Goal: Transaction & Acquisition: Purchase product/service

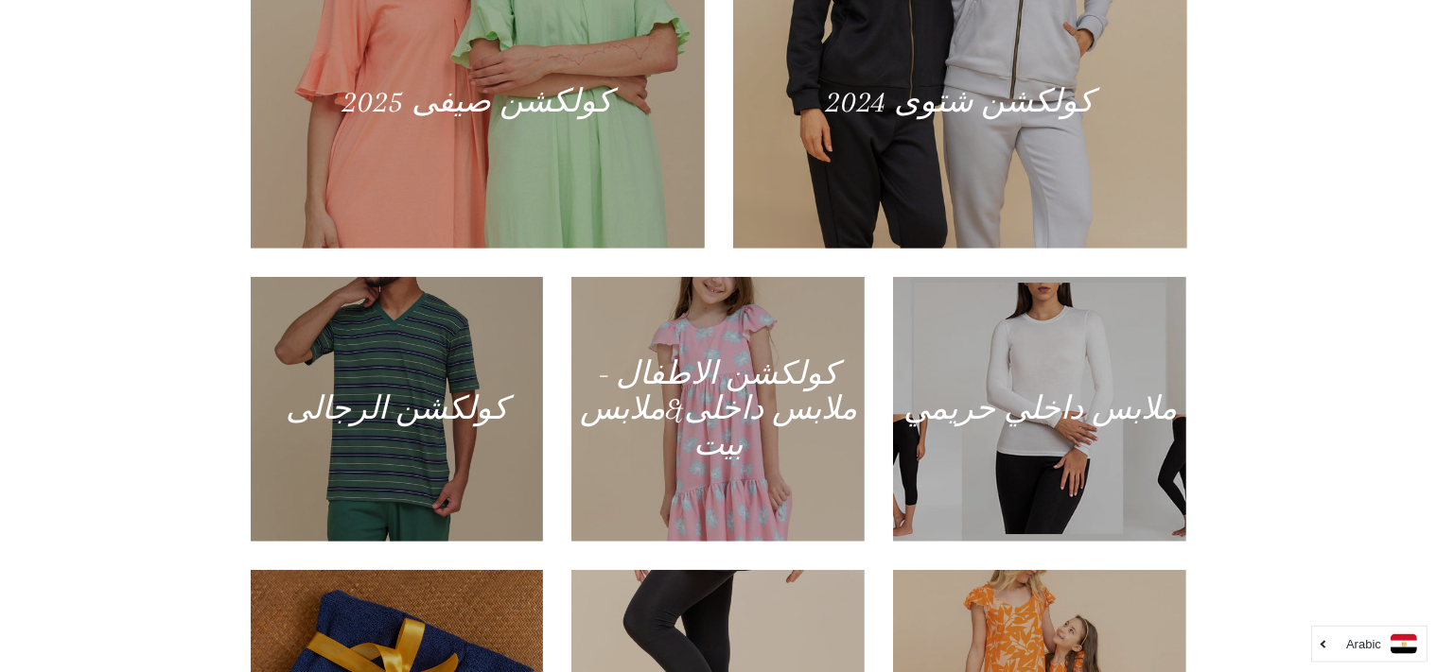
scroll to position [1002, 0]
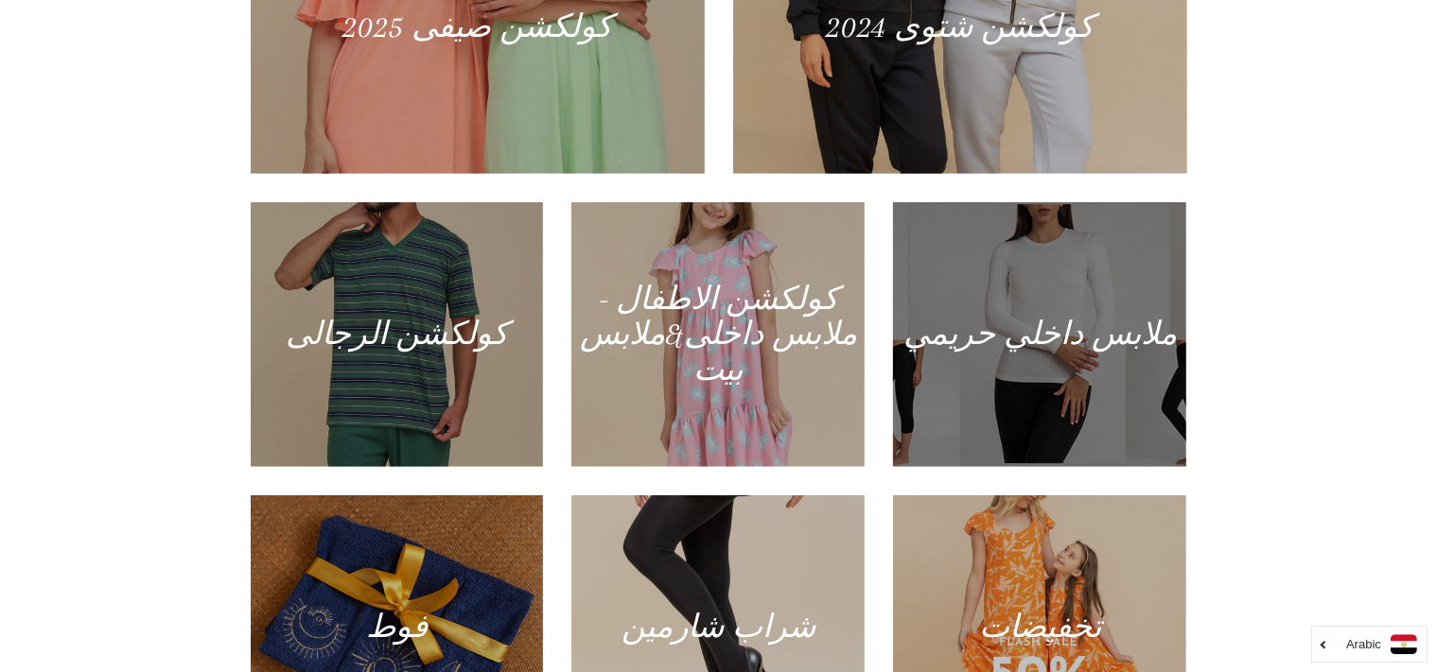
click at [1052, 326] on div at bounding box center [1040, 335] width 302 height 272
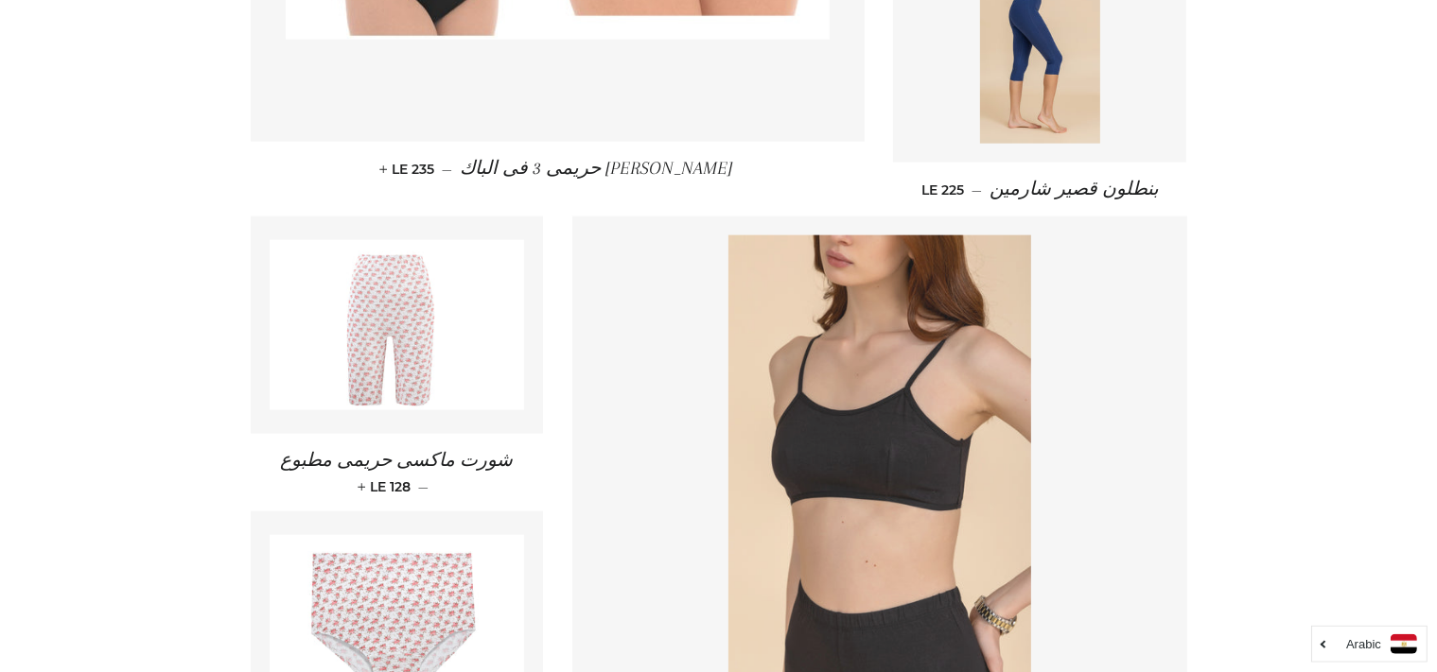
scroll to position [2755, 0]
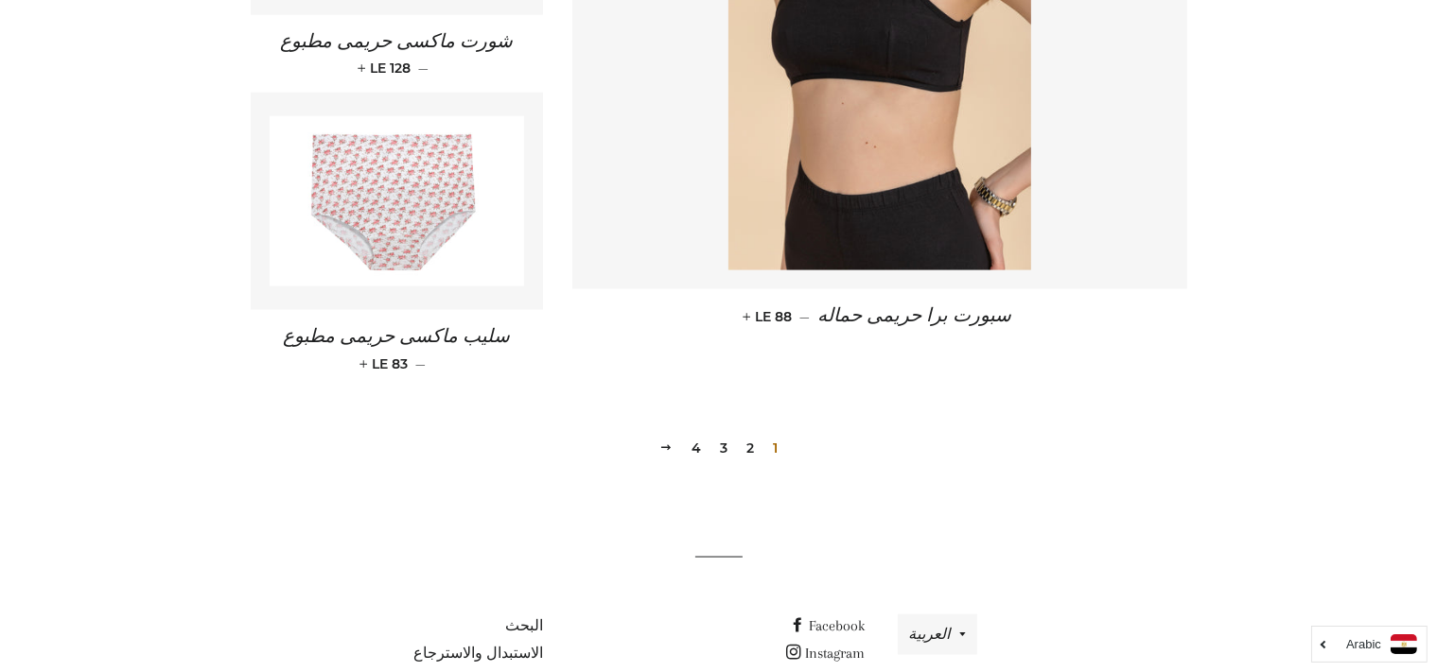
click at [748, 434] on link "2" at bounding box center [750, 448] width 23 height 28
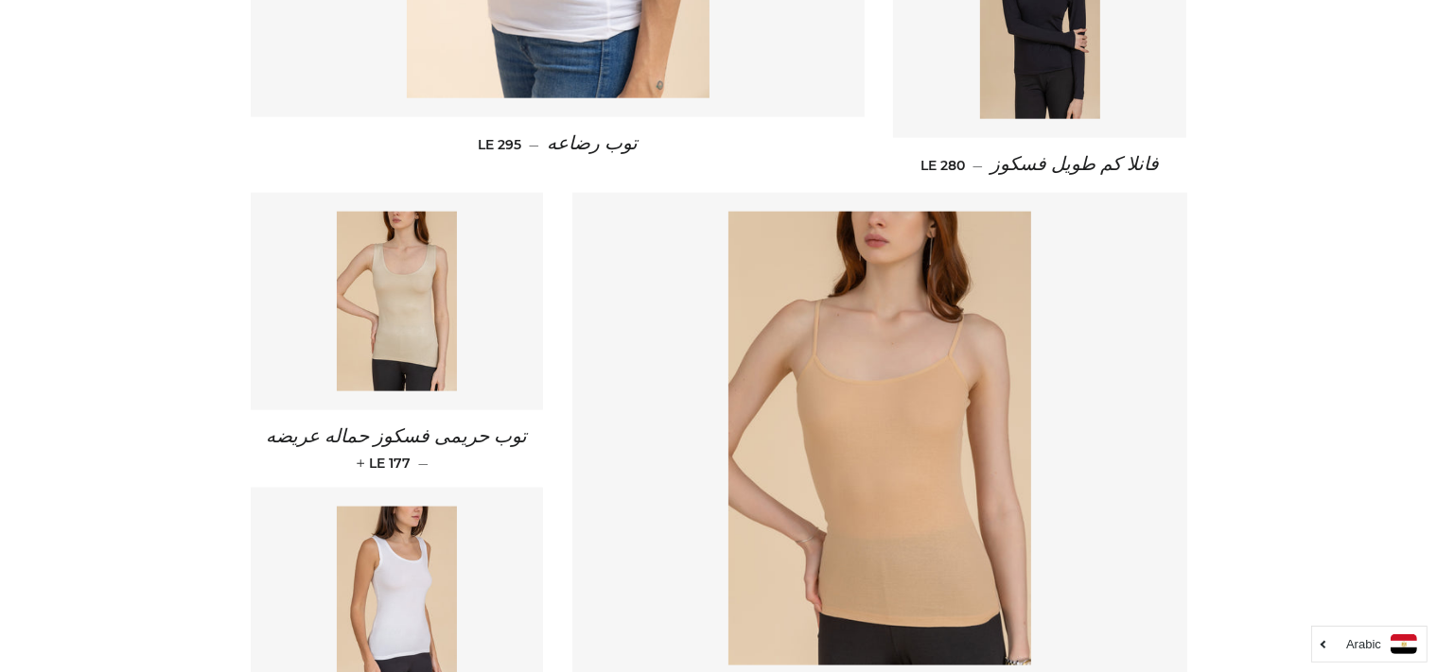
scroll to position [2755, 0]
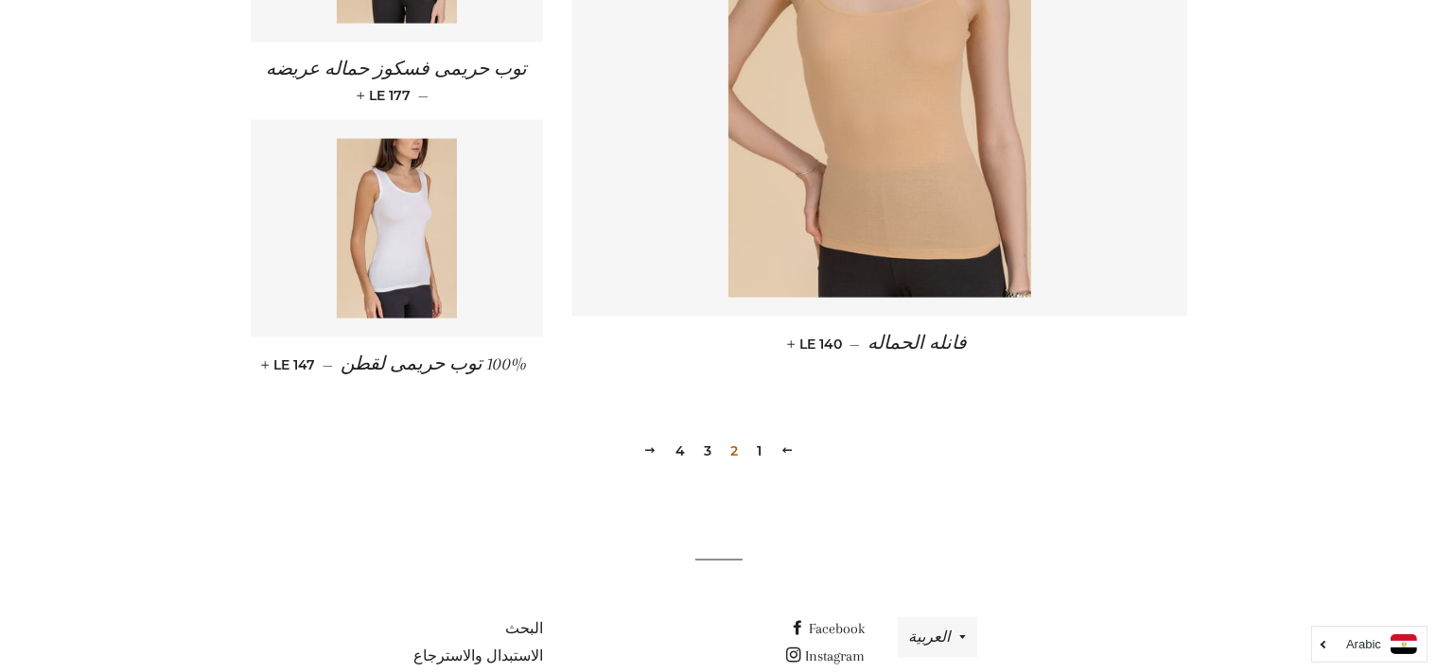
click at [709, 437] on link "3" at bounding box center [707, 451] width 23 height 28
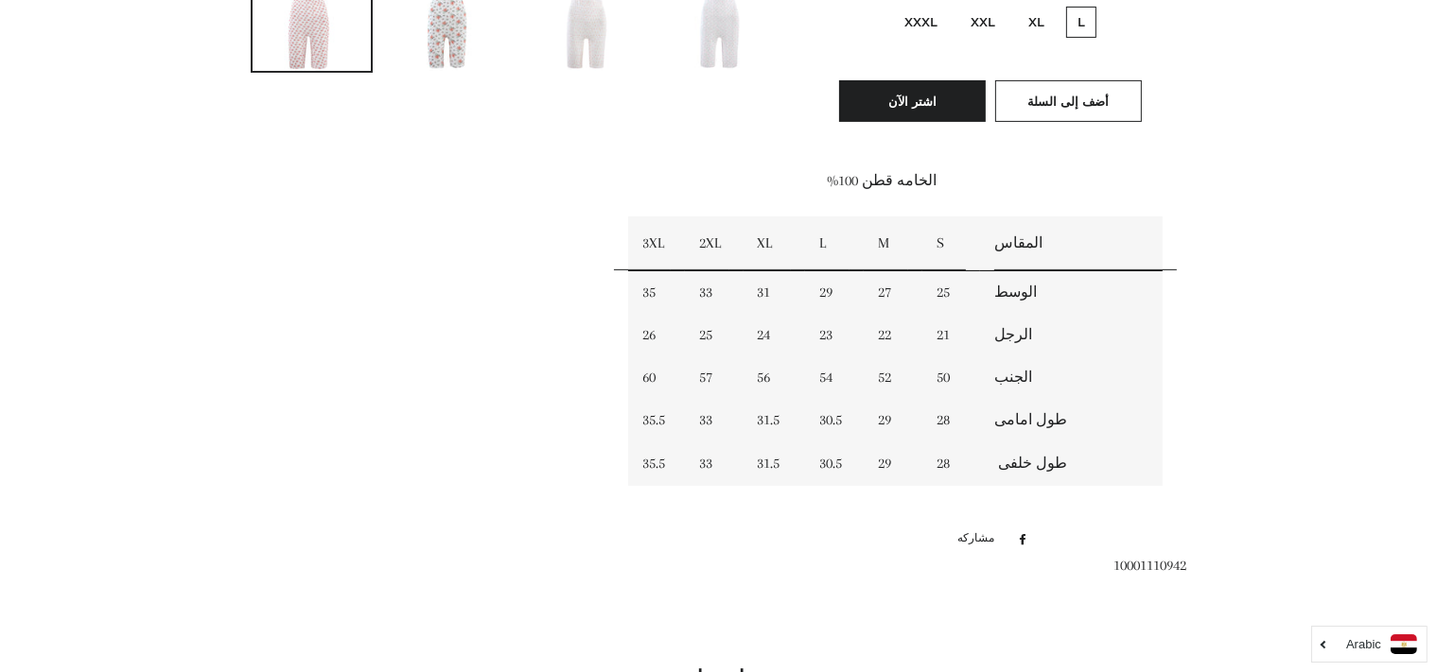
scroll to position [590, 0]
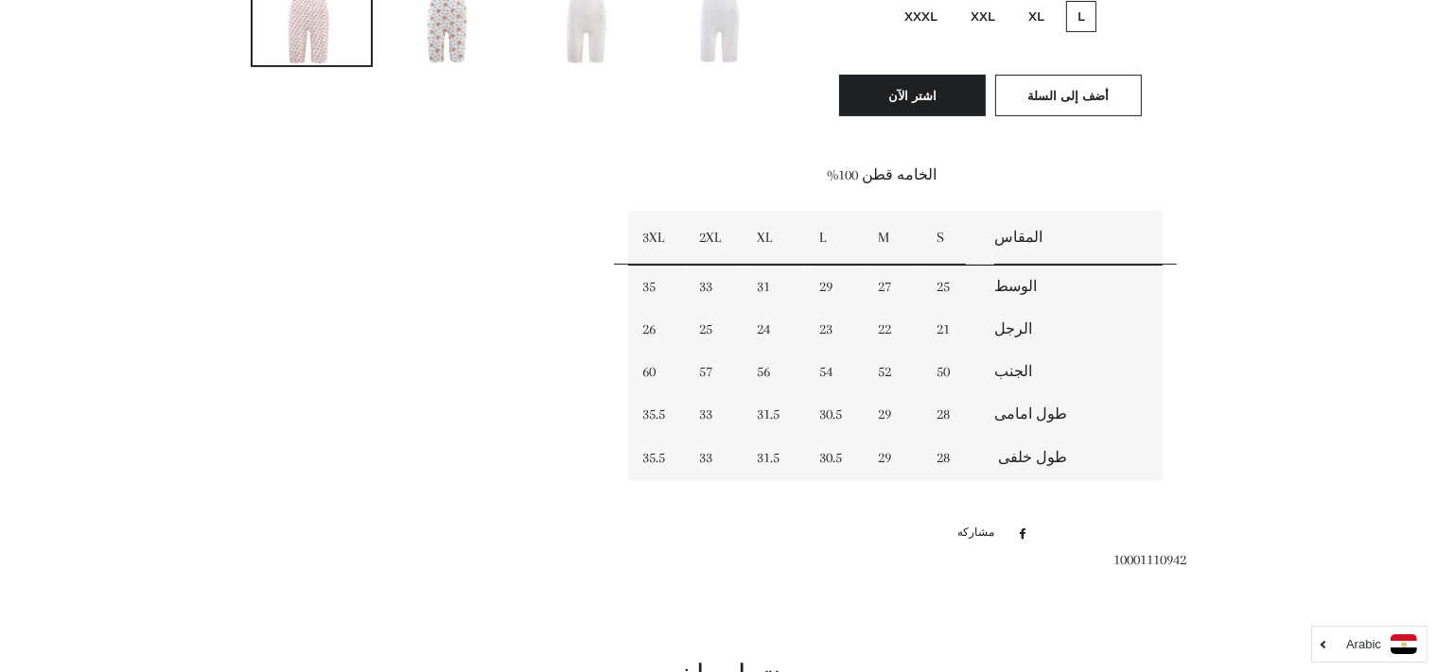
click at [437, 444] on div at bounding box center [704, 80] width 965 height 935
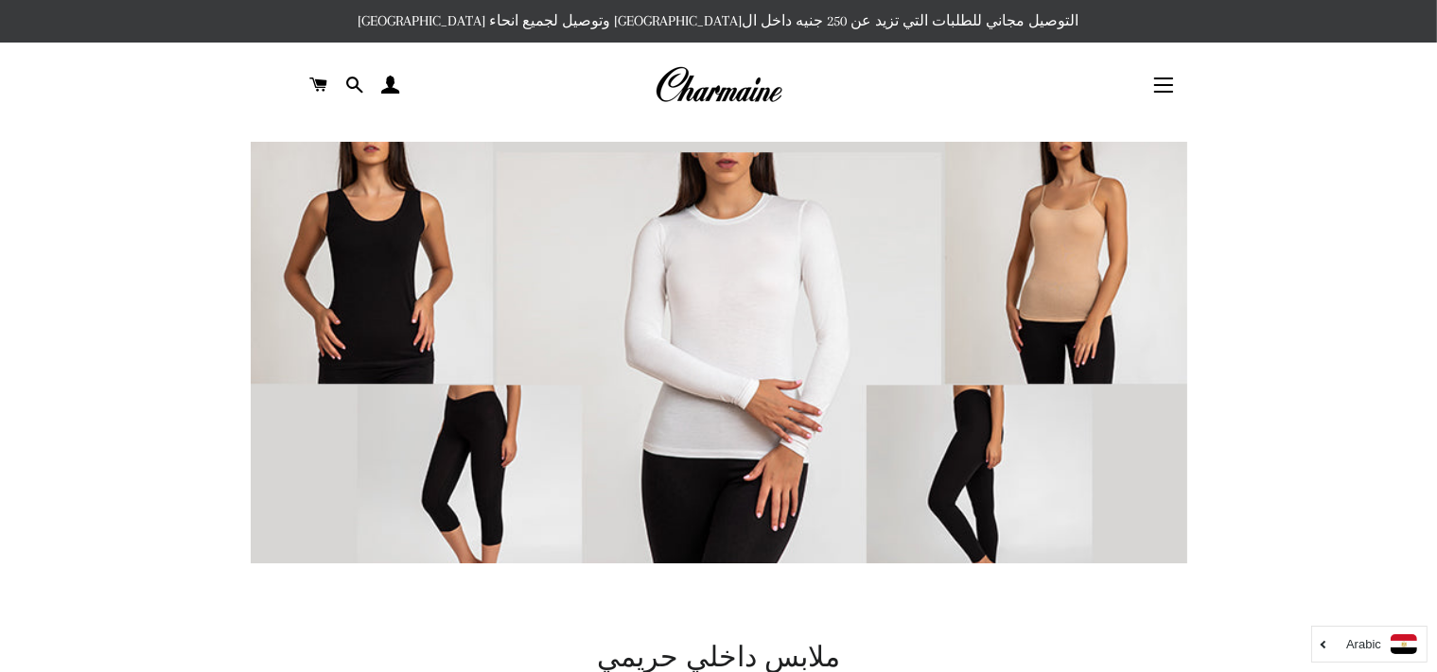
click at [730, 95] on img at bounding box center [718, 85] width 128 height 42
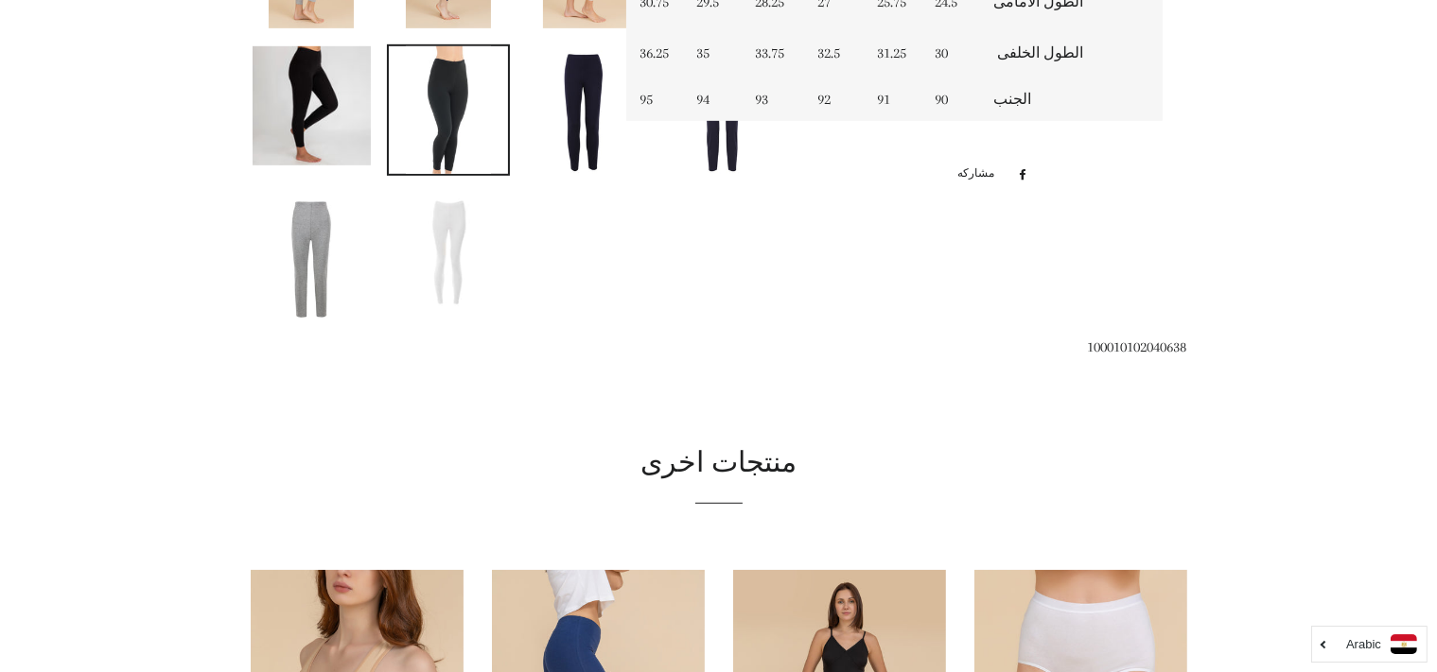
scroll to position [1122, 0]
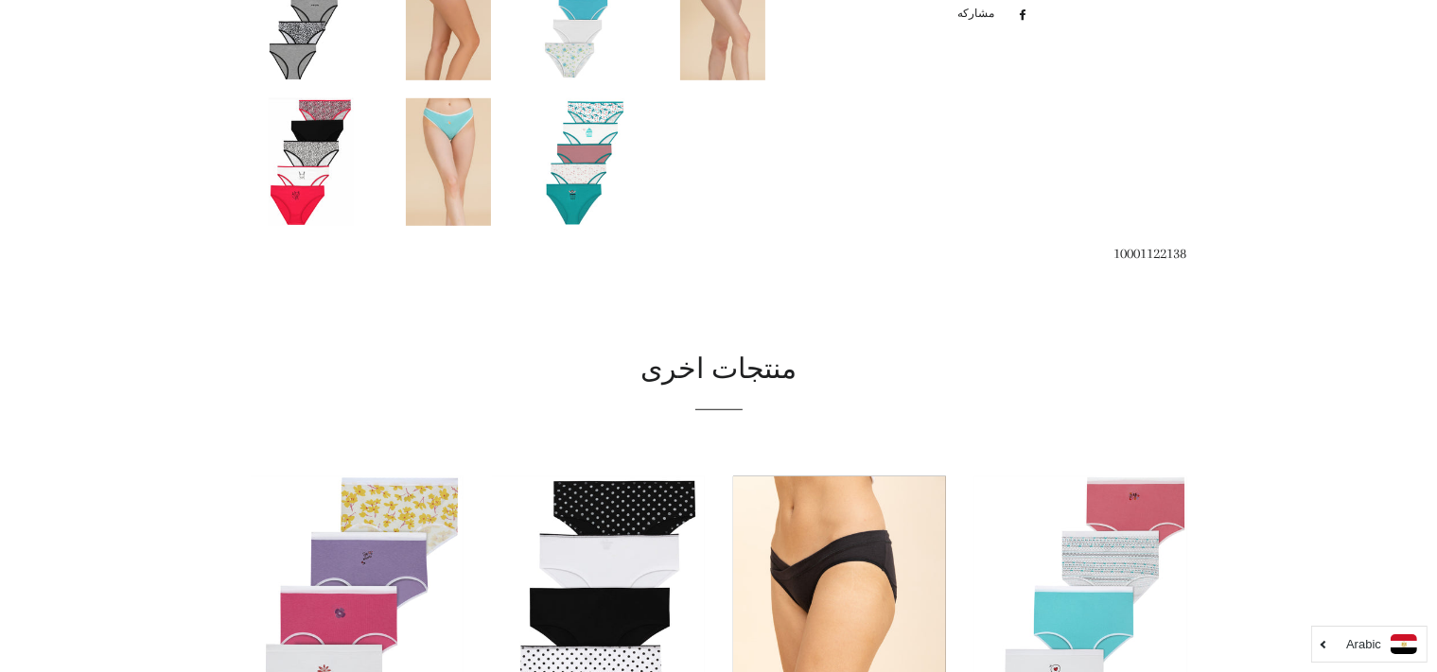
scroll to position [1221, 0]
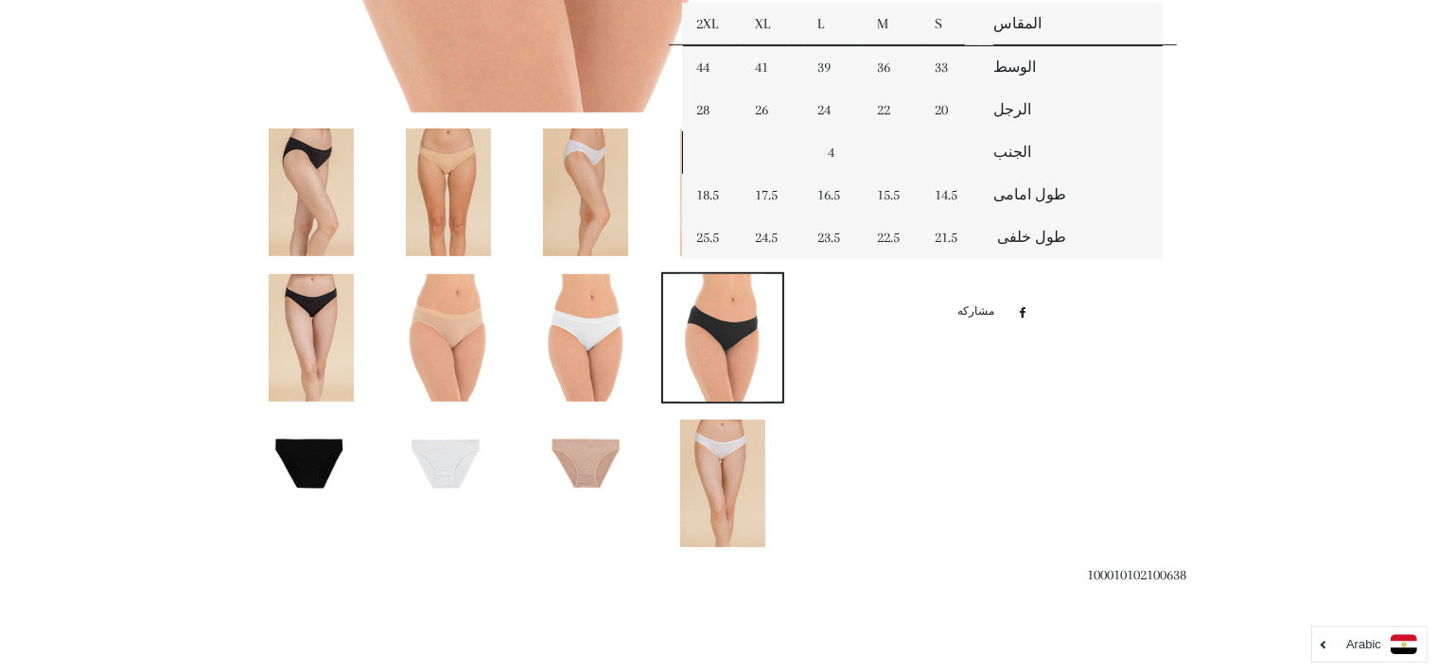
scroll to position [1072, 0]
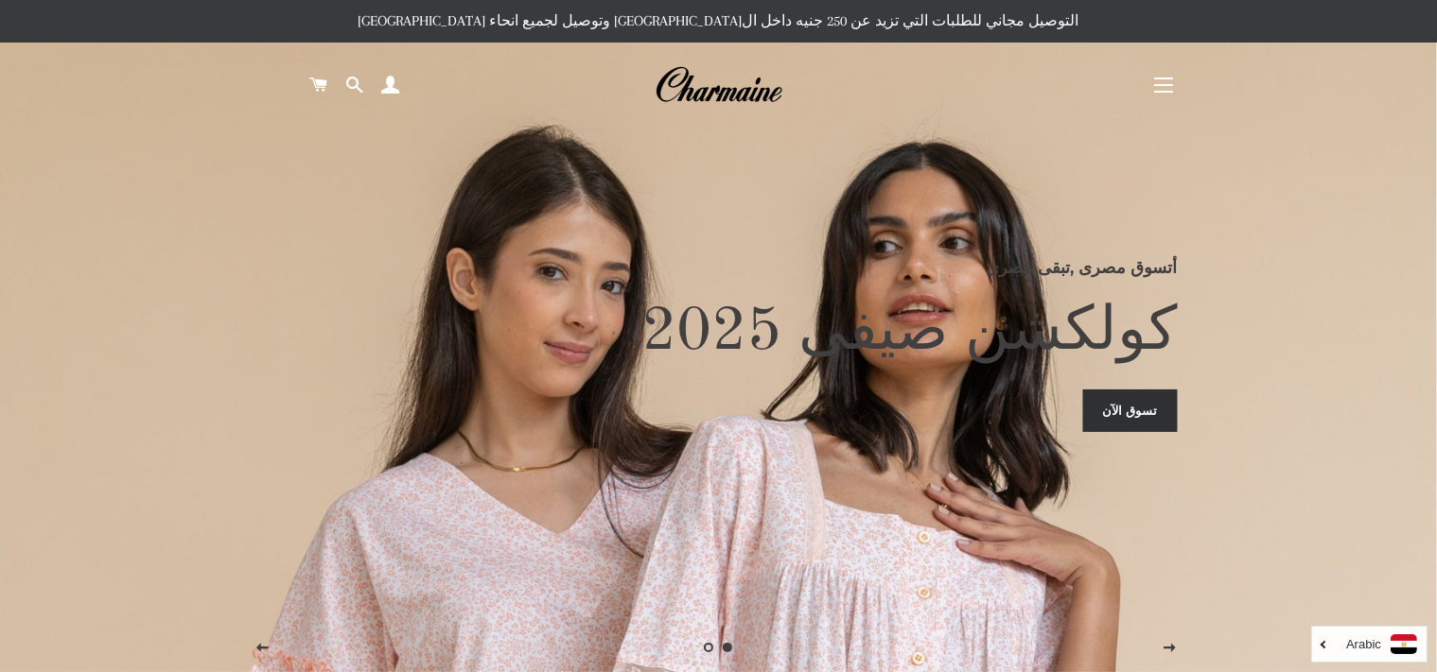
click at [1132, 421] on link "تسوق الآن" at bounding box center [1130, 411] width 95 height 42
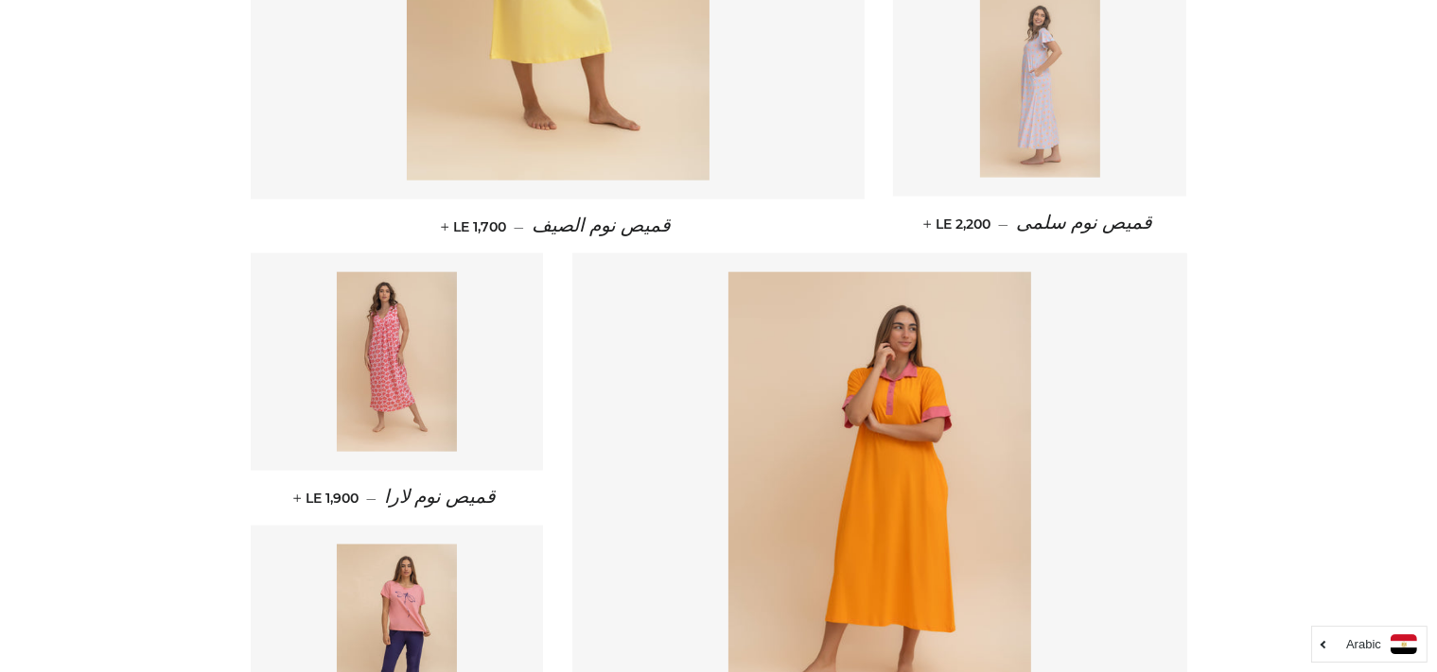
scroll to position [2483, 0]
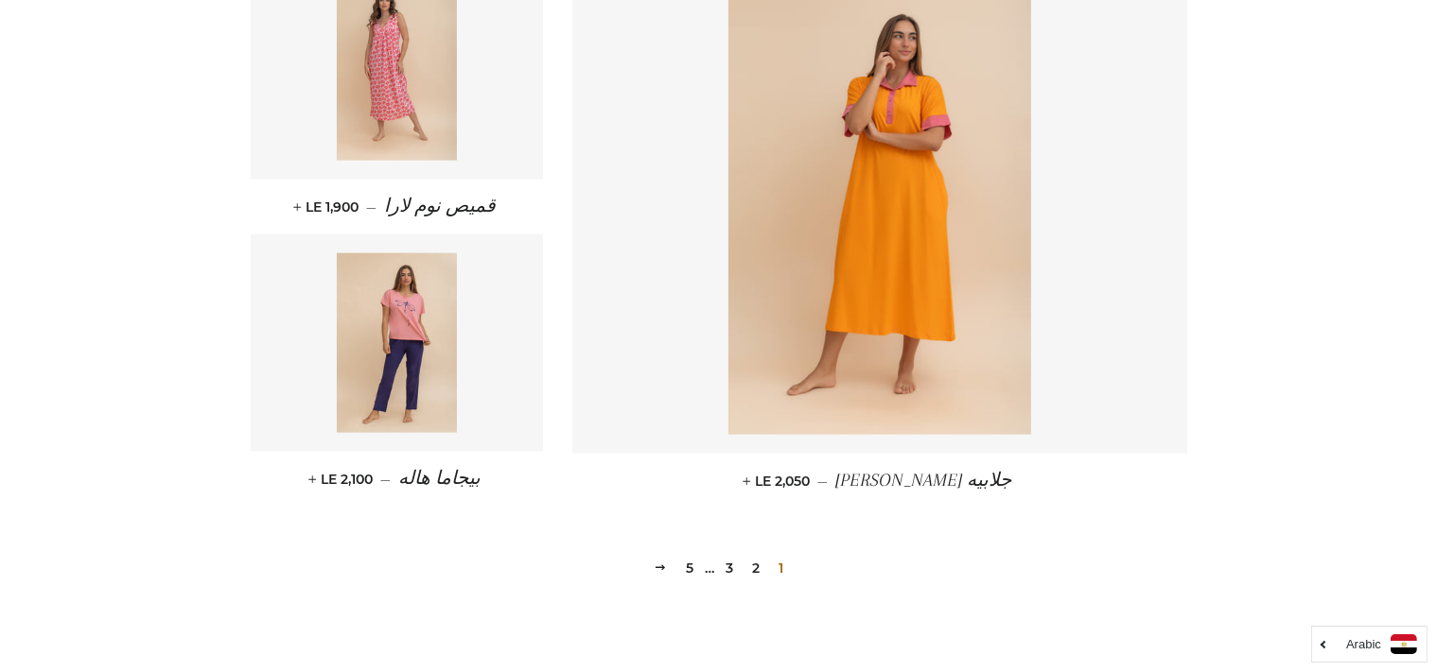
click at [754, 569] on link "2" at bounding box center [755, 568] width 23 height 28
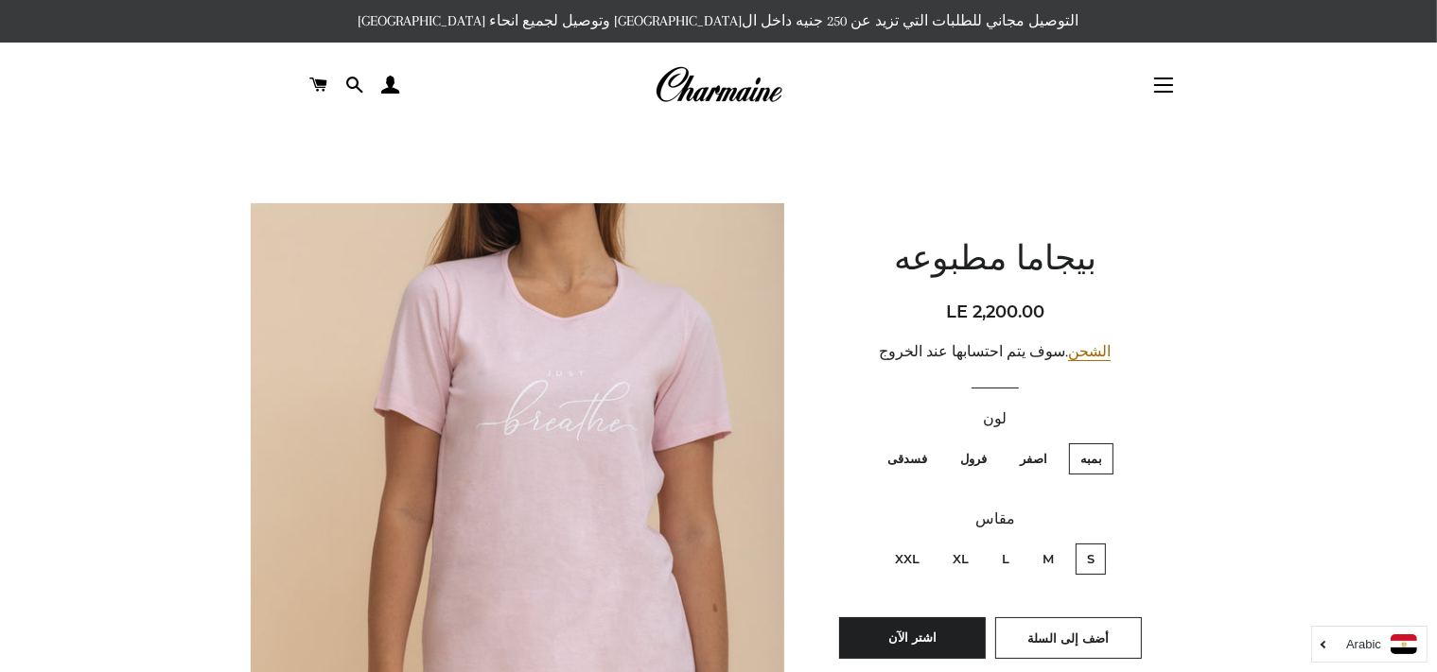
click at [917, 252] on h1 "بيجاما مطبوعه" at bounding box center [995, 260] width 336 height 47
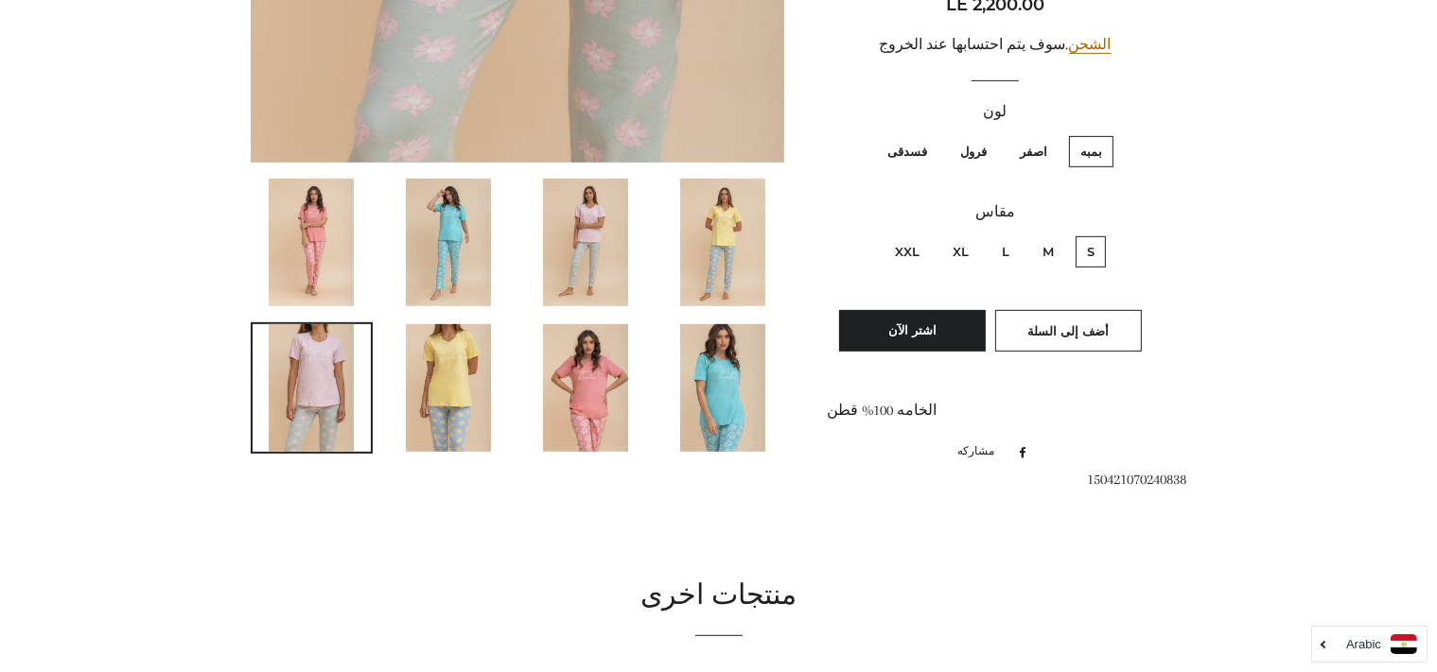
scroll to position [914, 0]
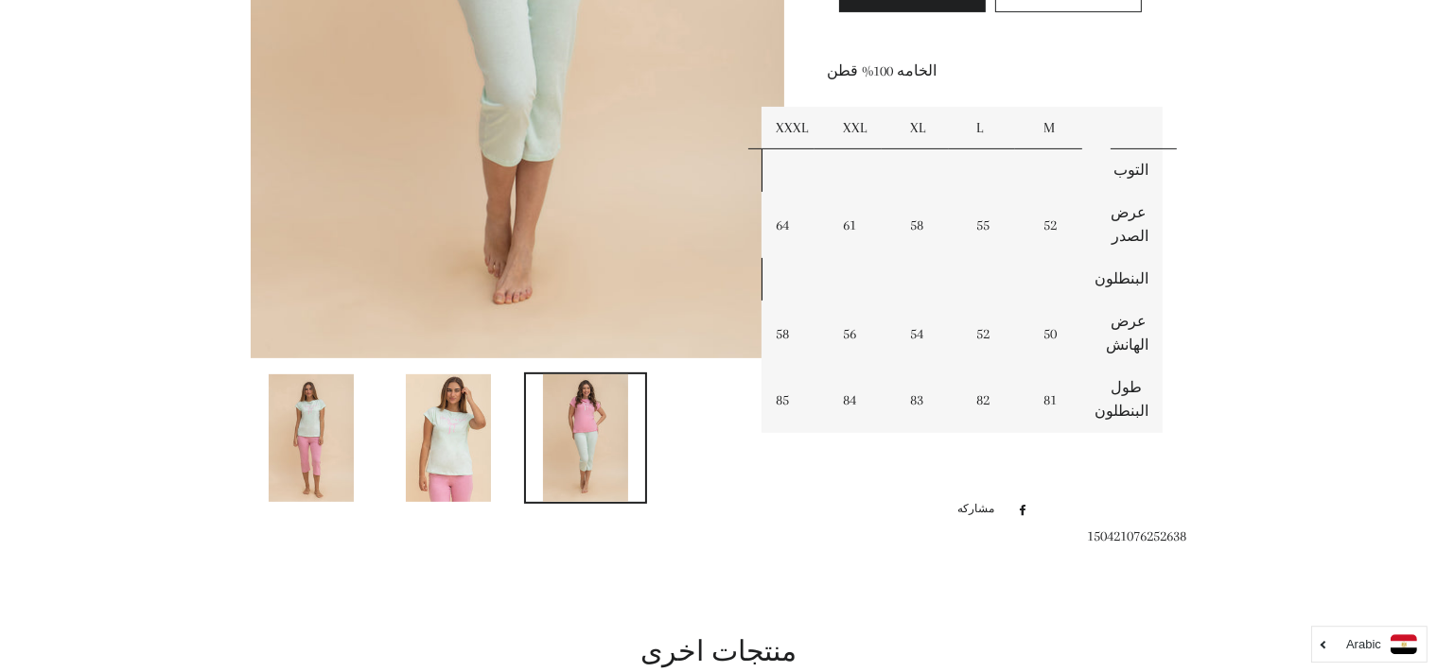
scroll to position [648, 0]
click at [1380, 359] on main at bounding box center [718, 380] width 1437 height 1800
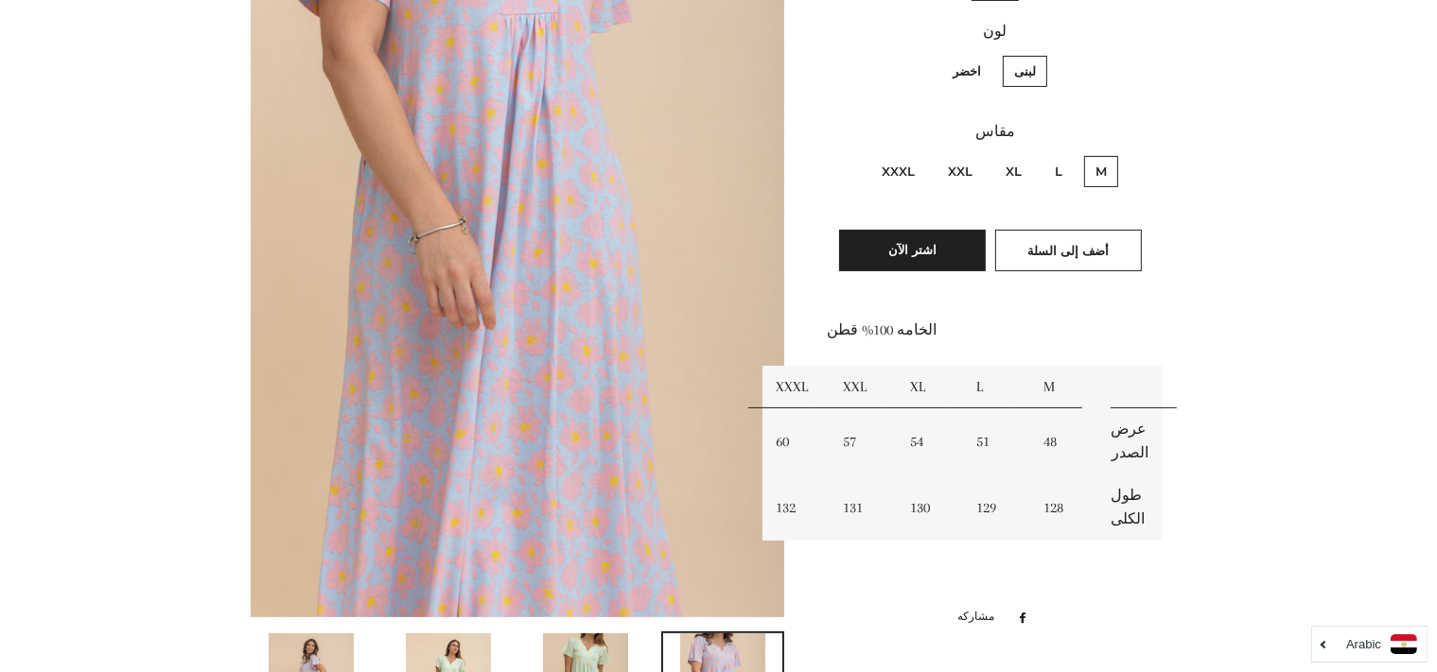
scroll to position [636, 0]
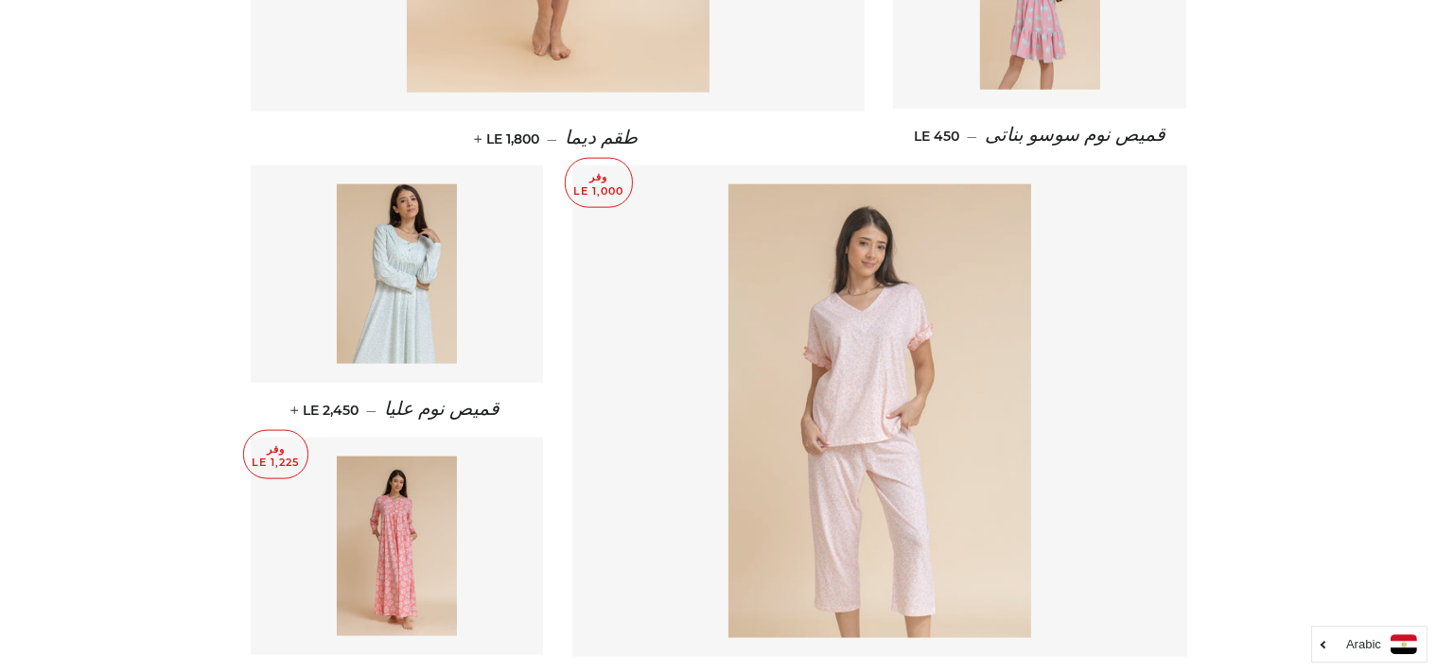
scroll to position [2693, 0]
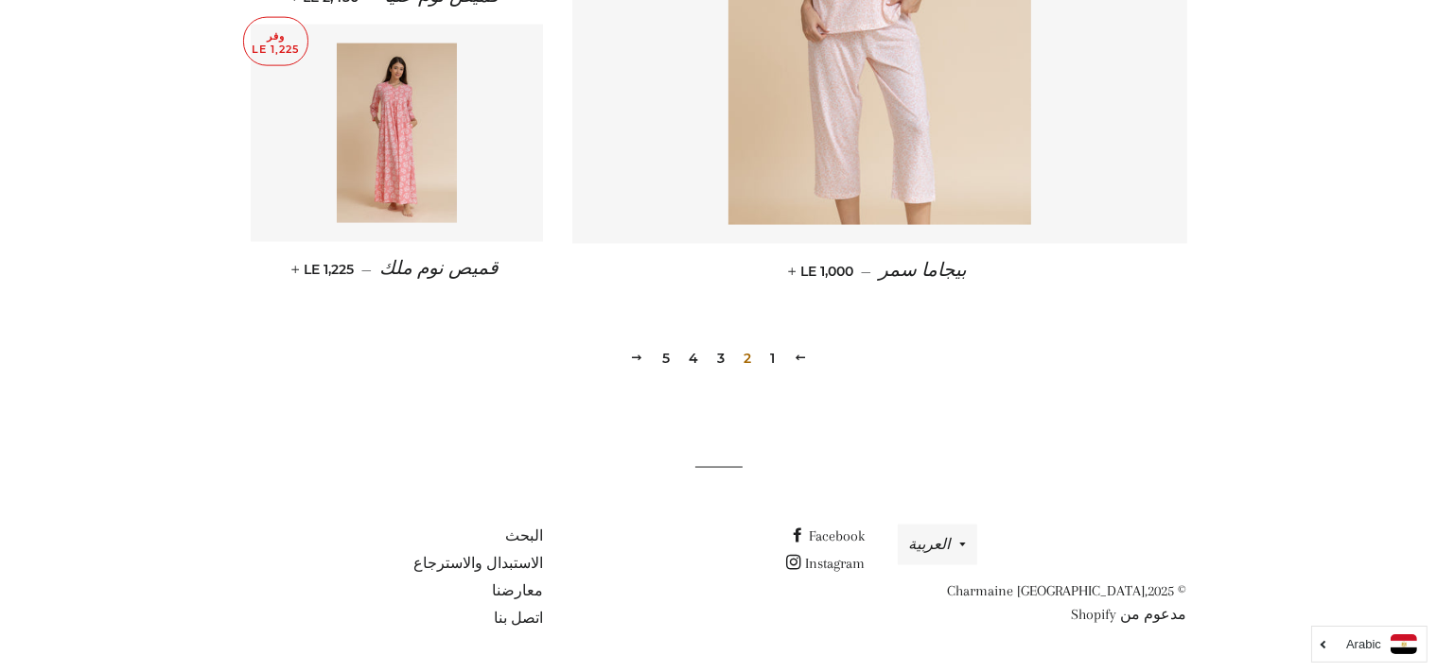
click at [723, 358] on link "3" at bounding box center [720, 358] width 23 height 28
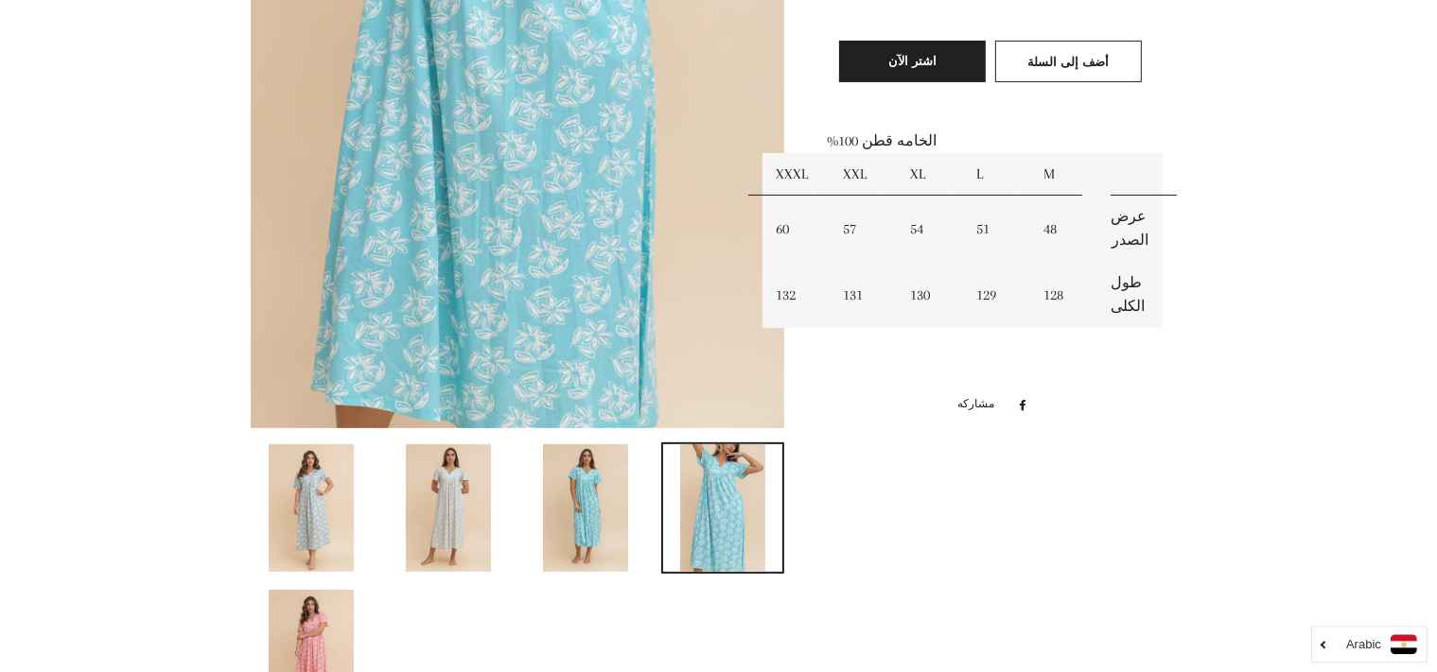
scroll to position [605, 0]
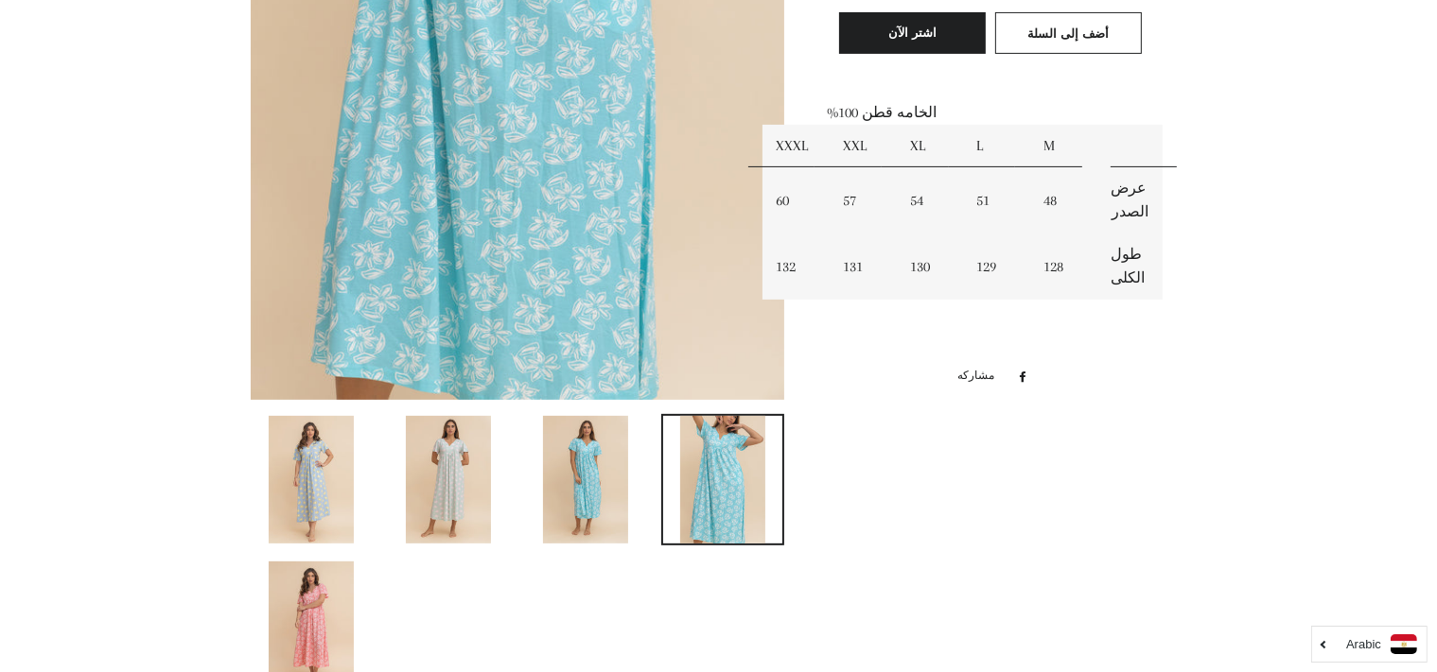
click at [312, 503] on img at bounding box center [311, 480] width 85 height 128
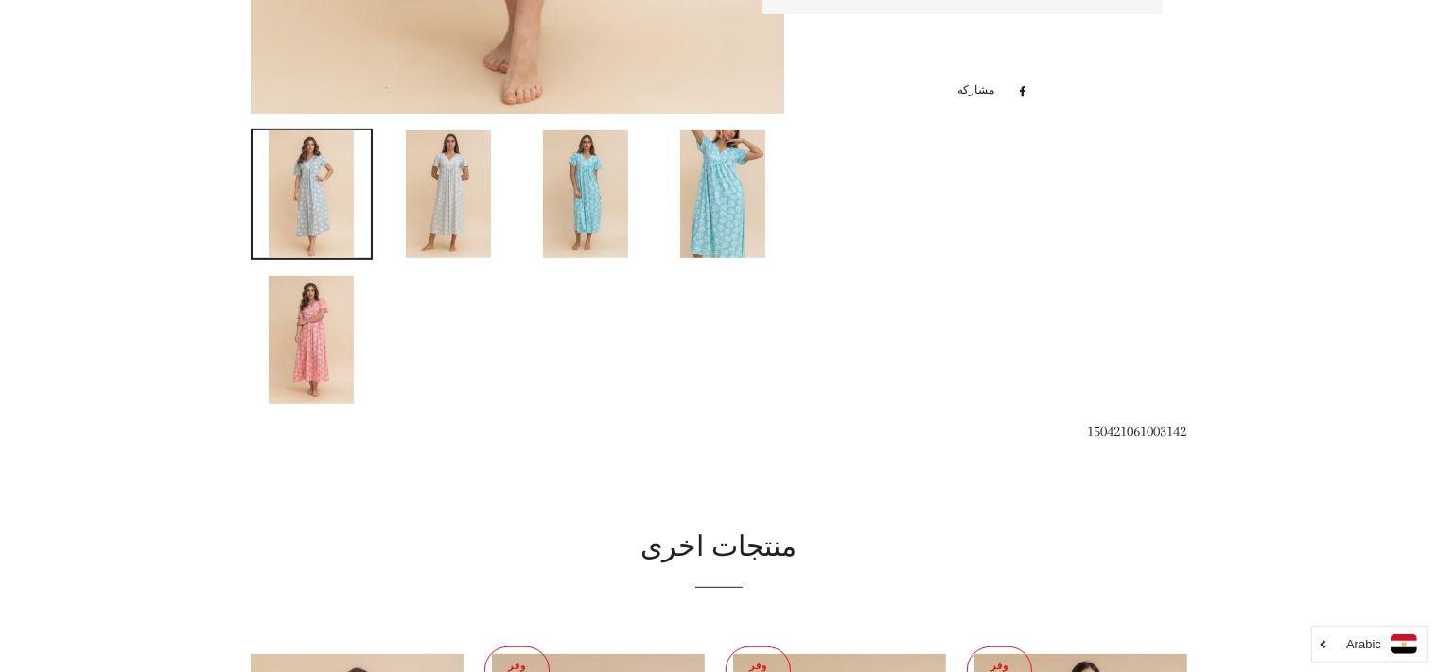
scroll to position [892, 0]
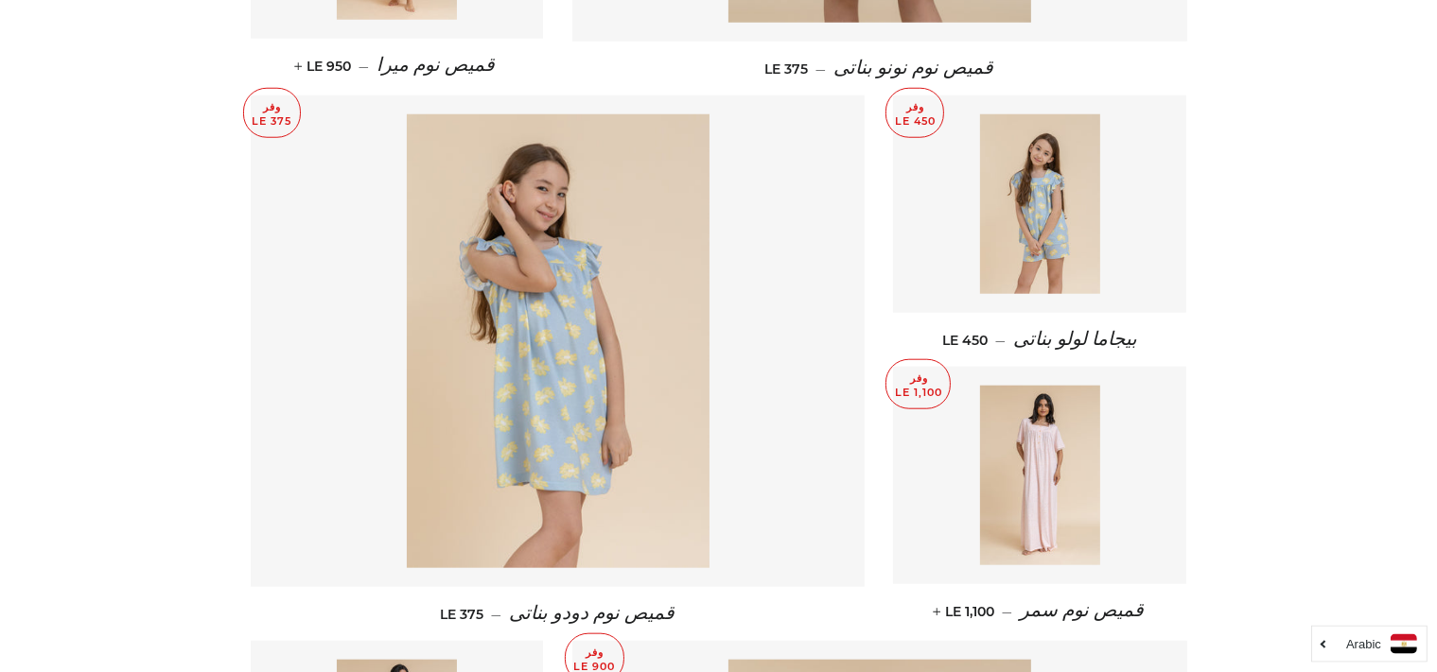
scroll to position [1869, 0]
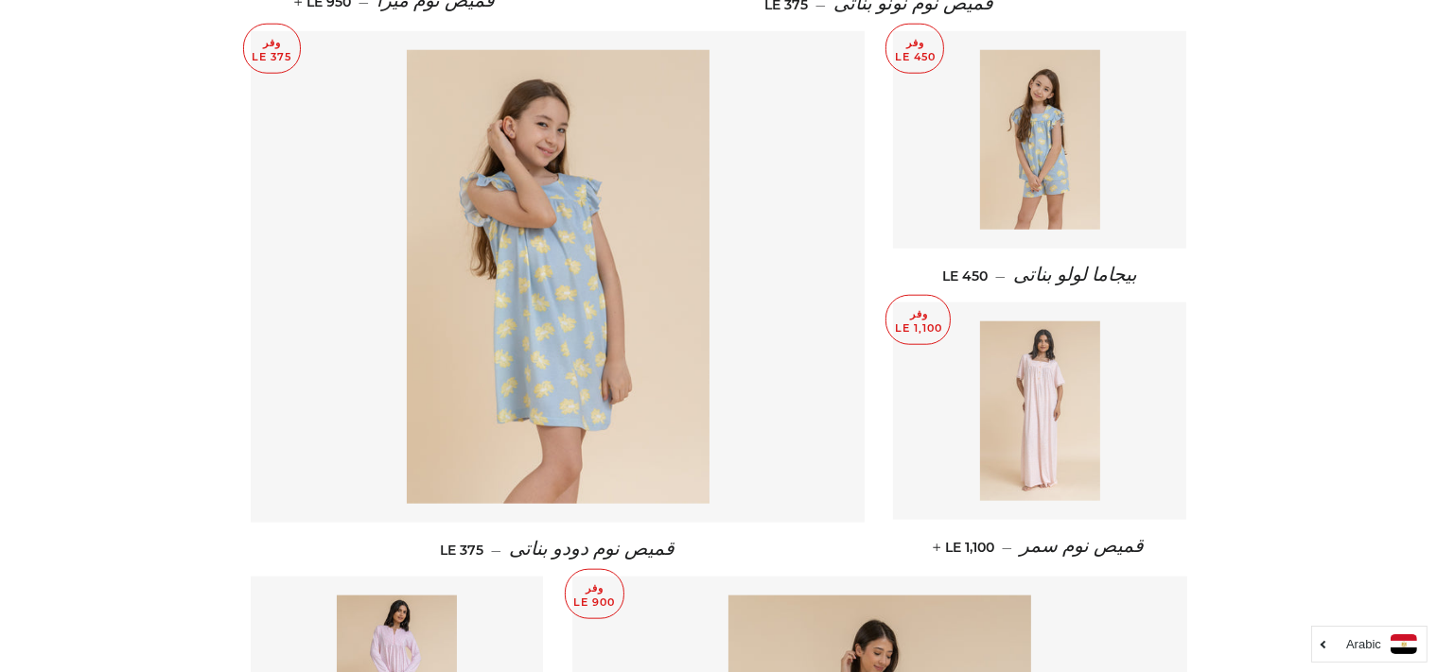
click at [1039, 429] on img at bounding box center [1040, 412] width 120 height 180
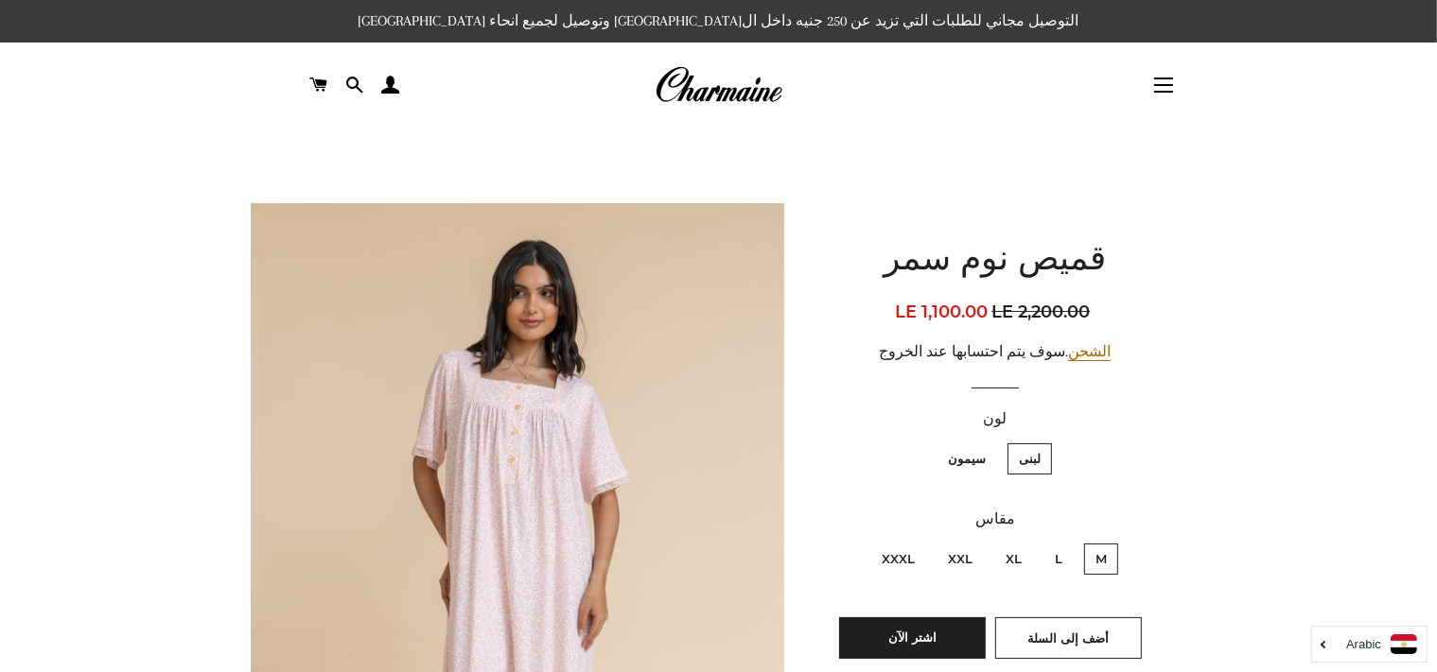
click at [708, 89] on img at bounding box center [718, 85] width 128 height 42
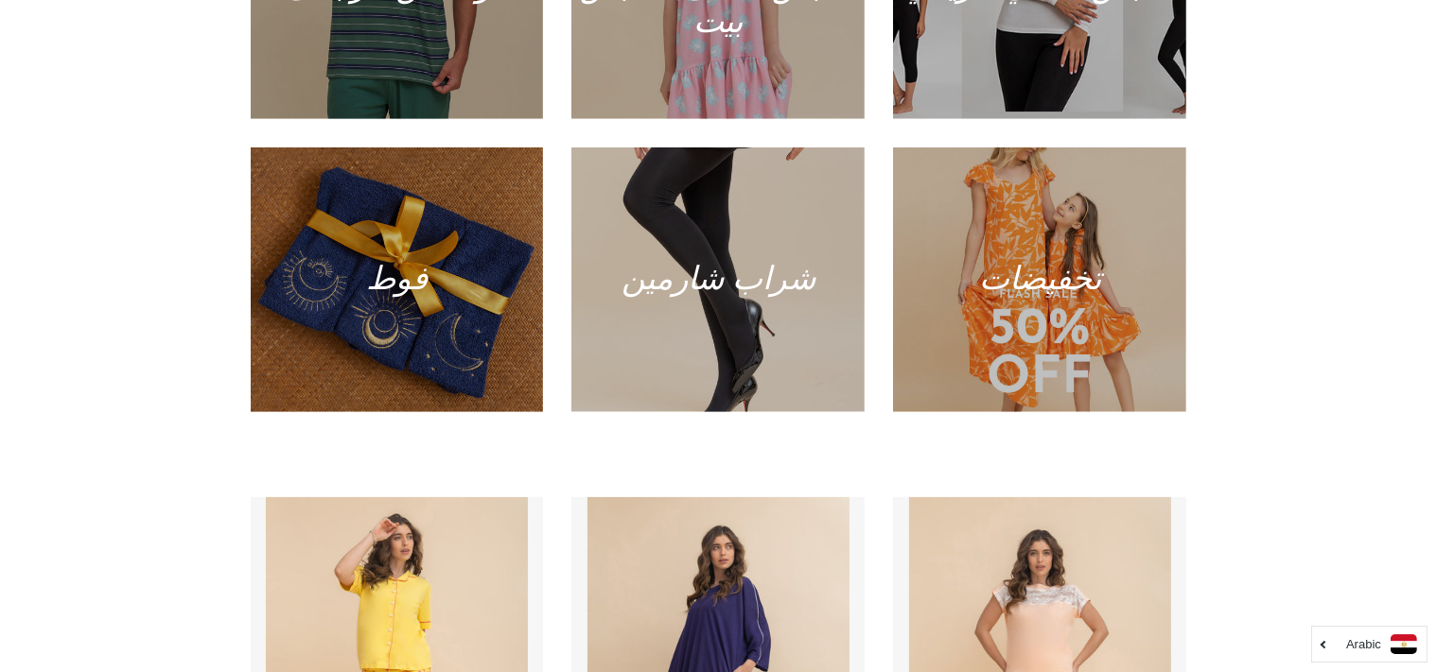
scroll to position [1796, 0]
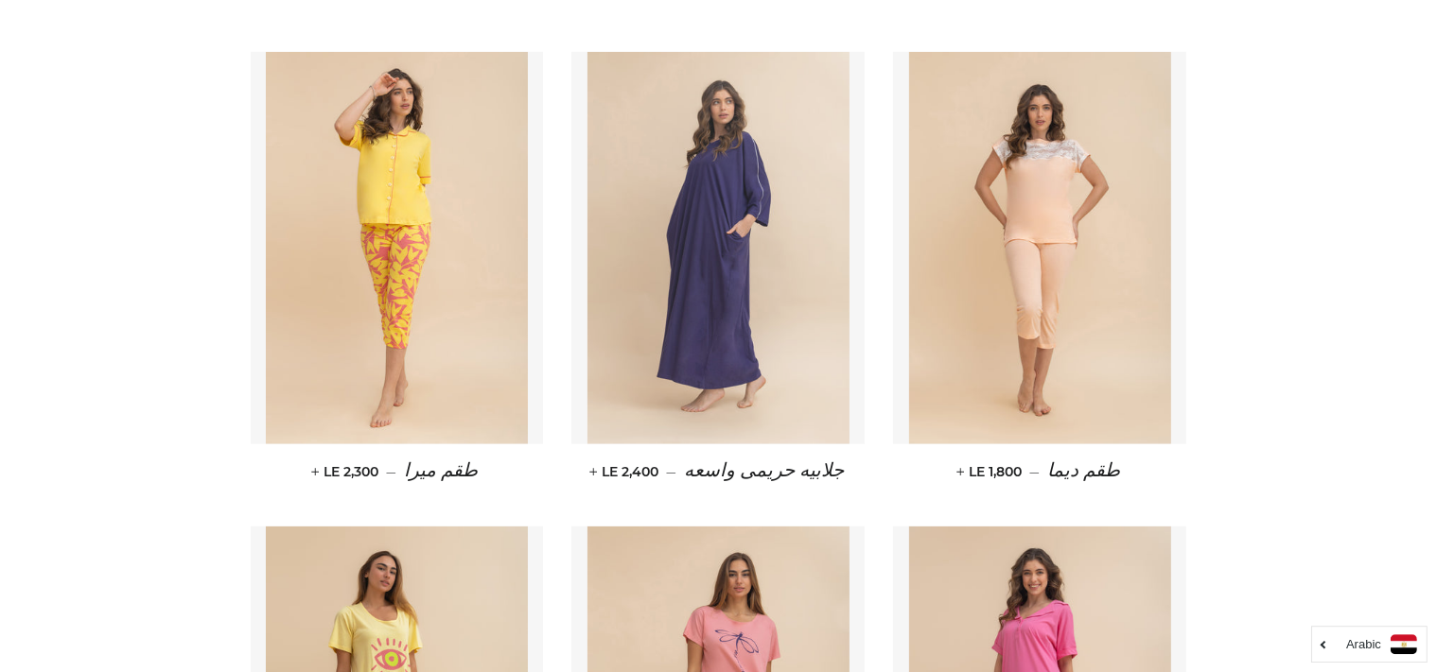
click at [719, 396] on img at bounding box center [718, 248] width 262 height 392
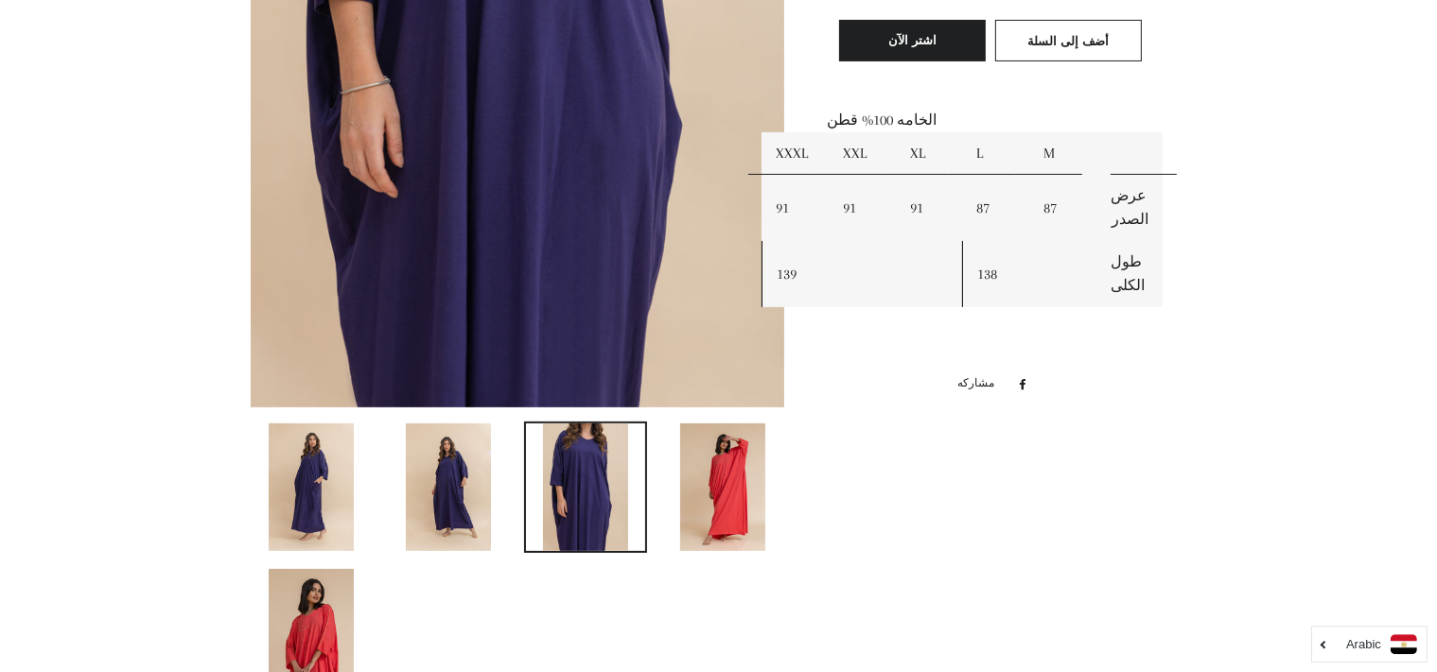
scroll to position [636, 0]
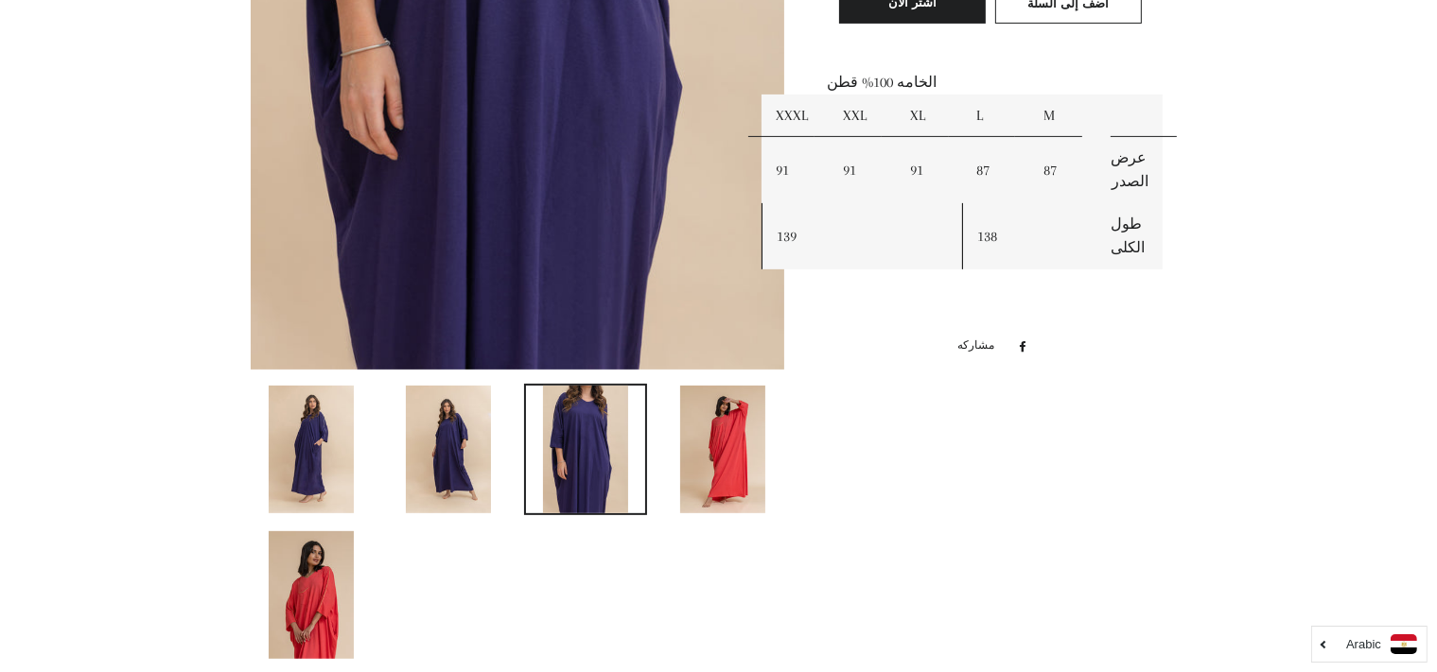
click at [724, 460] on img at bounding box center [722, 450] width 85 height 128
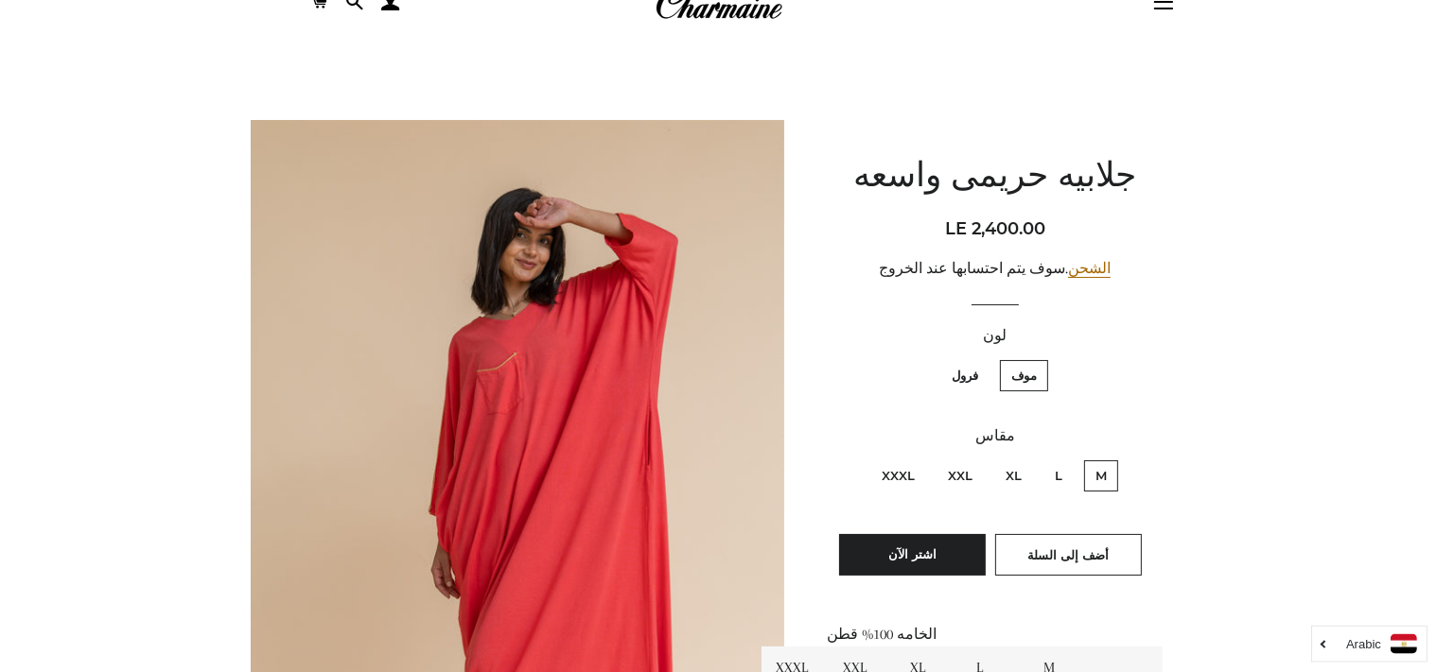
scroll to position [83, 0]
